Goal: Find specific page/section: Find specific page/section

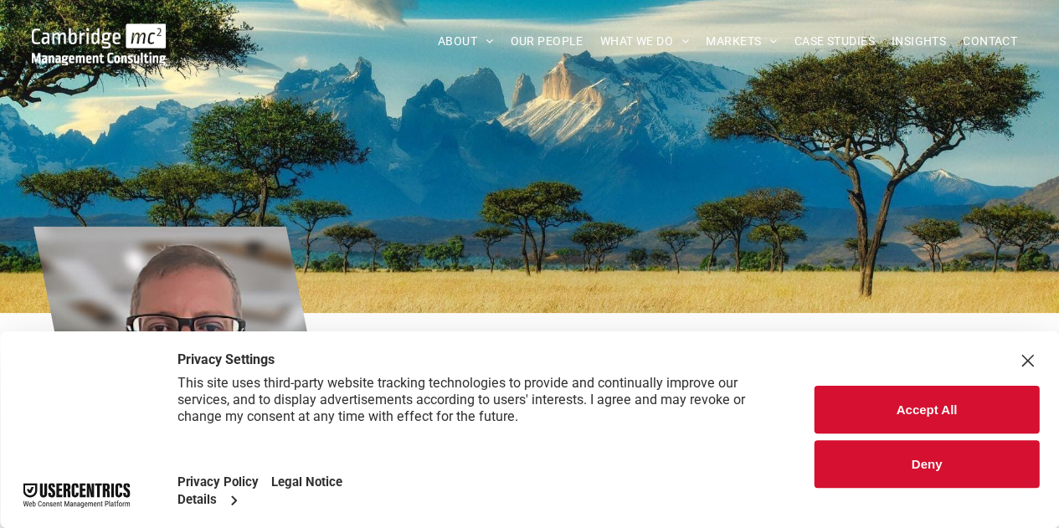
click at [1027, 362] on div "Close Layer" at bounding box center [1026, 360] width 23 height 23
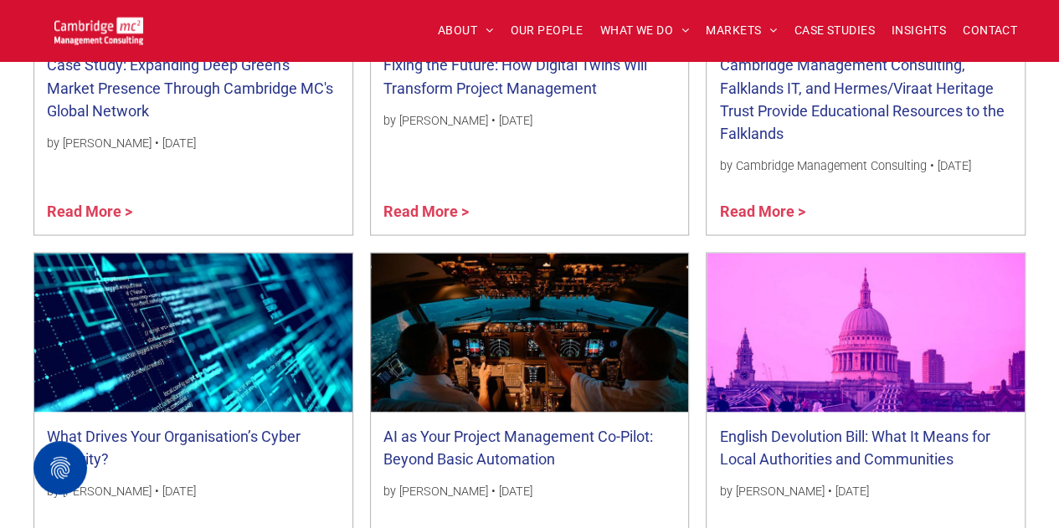
scroll to position [1967, 0]
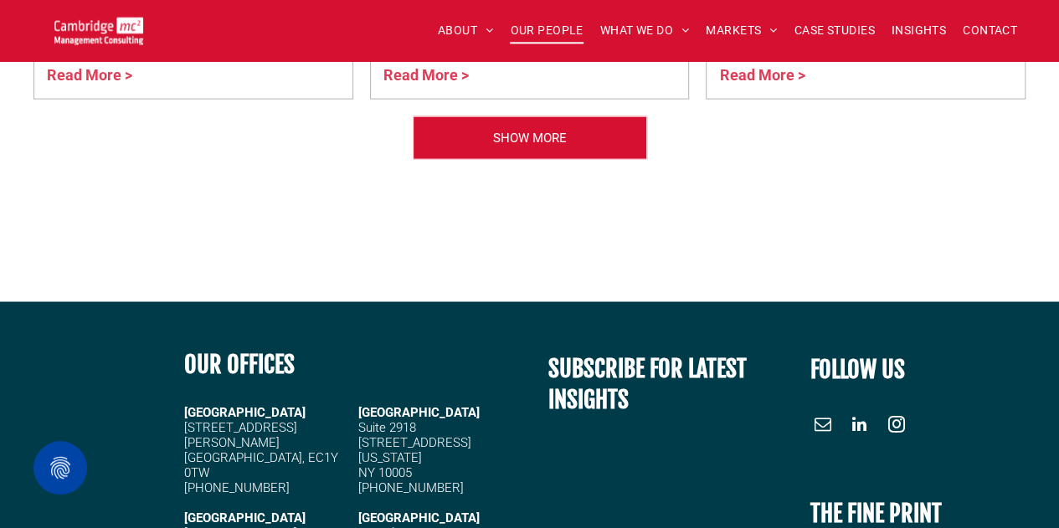
click at [531, 38] on span "OUR PEOPLE" at bounding box center [546, 31] width 73 height 26
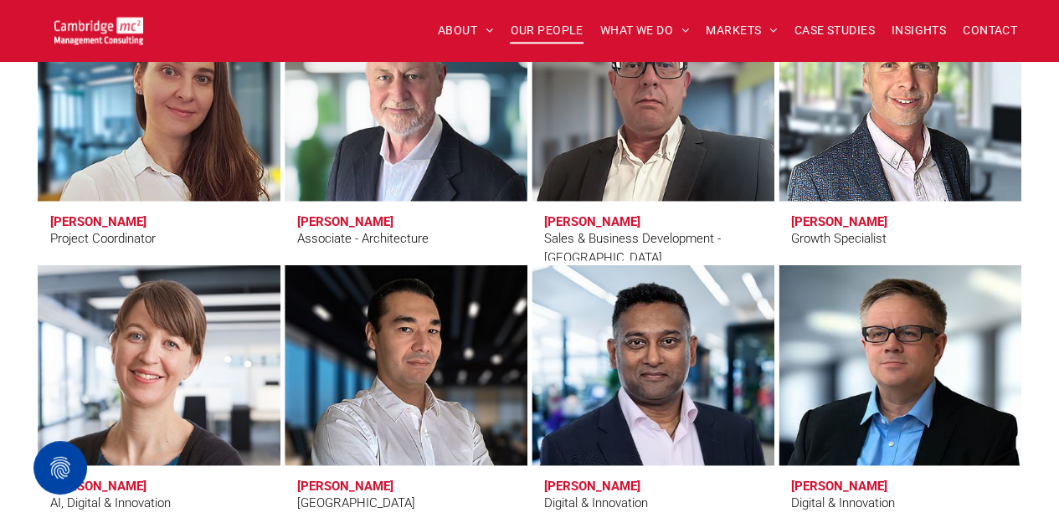
scroll to position [5471, 0]
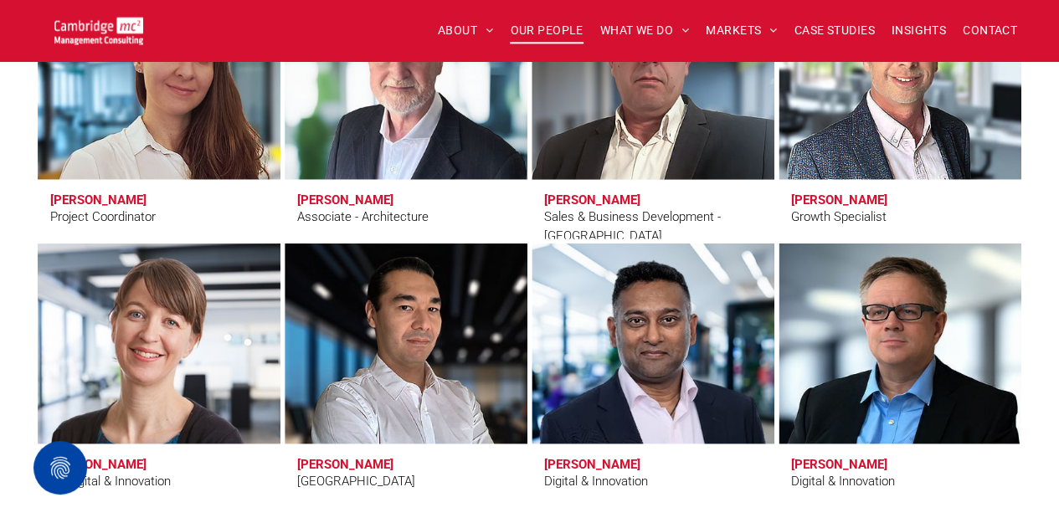
click at [640, 160] on link at bounding box center [652, 79] width 257 height 213
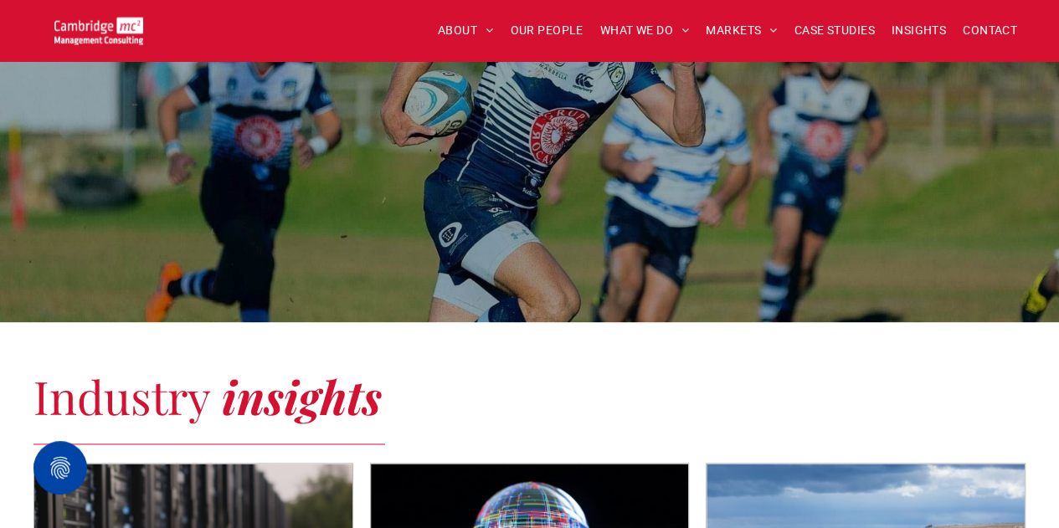
scroll to position [1386, 0]
